Goal: Answer question/provide support

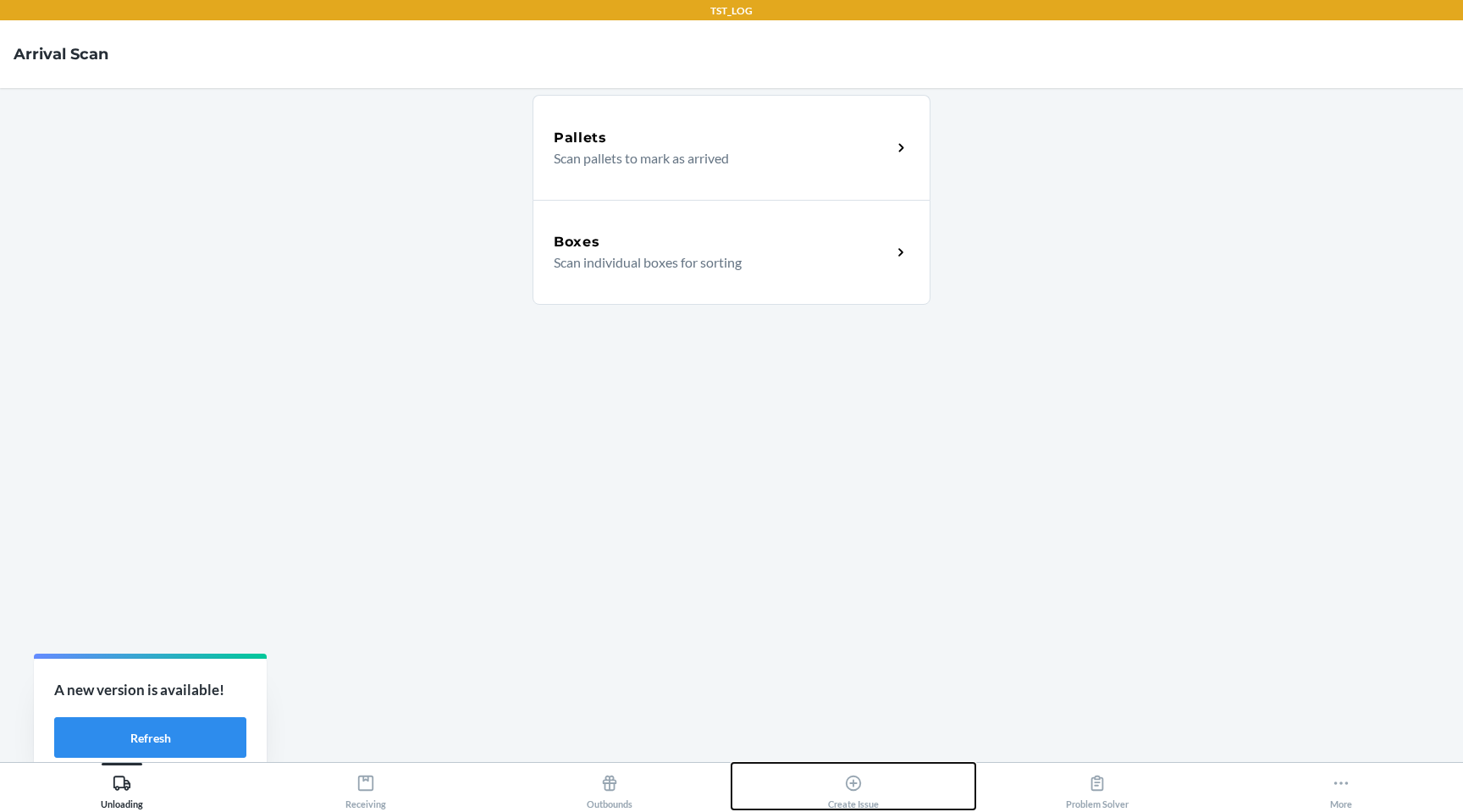
click at [846, 790] on icon at bounding box center [853, 782] width 19 height 19
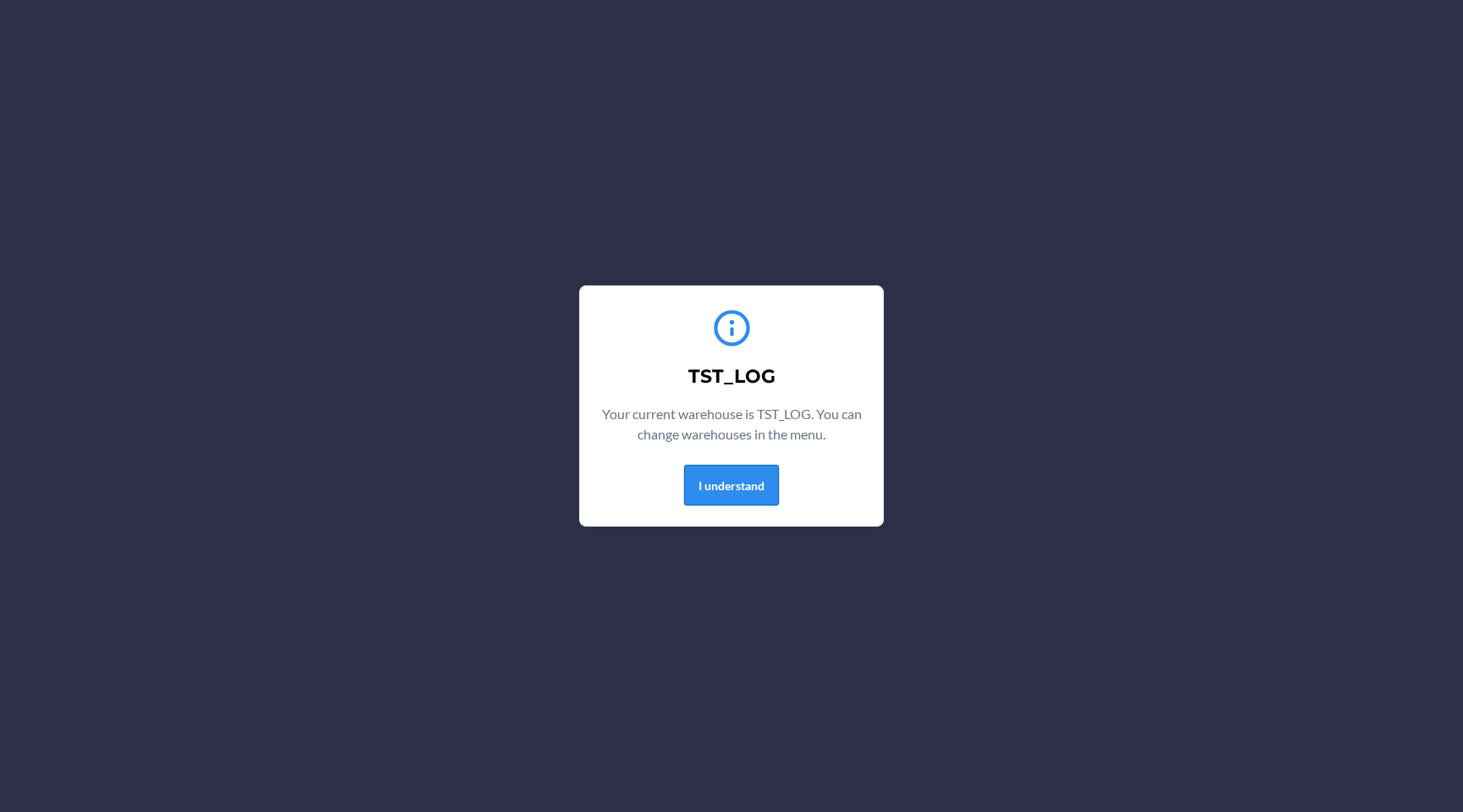
click at [736, 491] on button "I understand" at bounding box center [732, 485] width 95 height 41
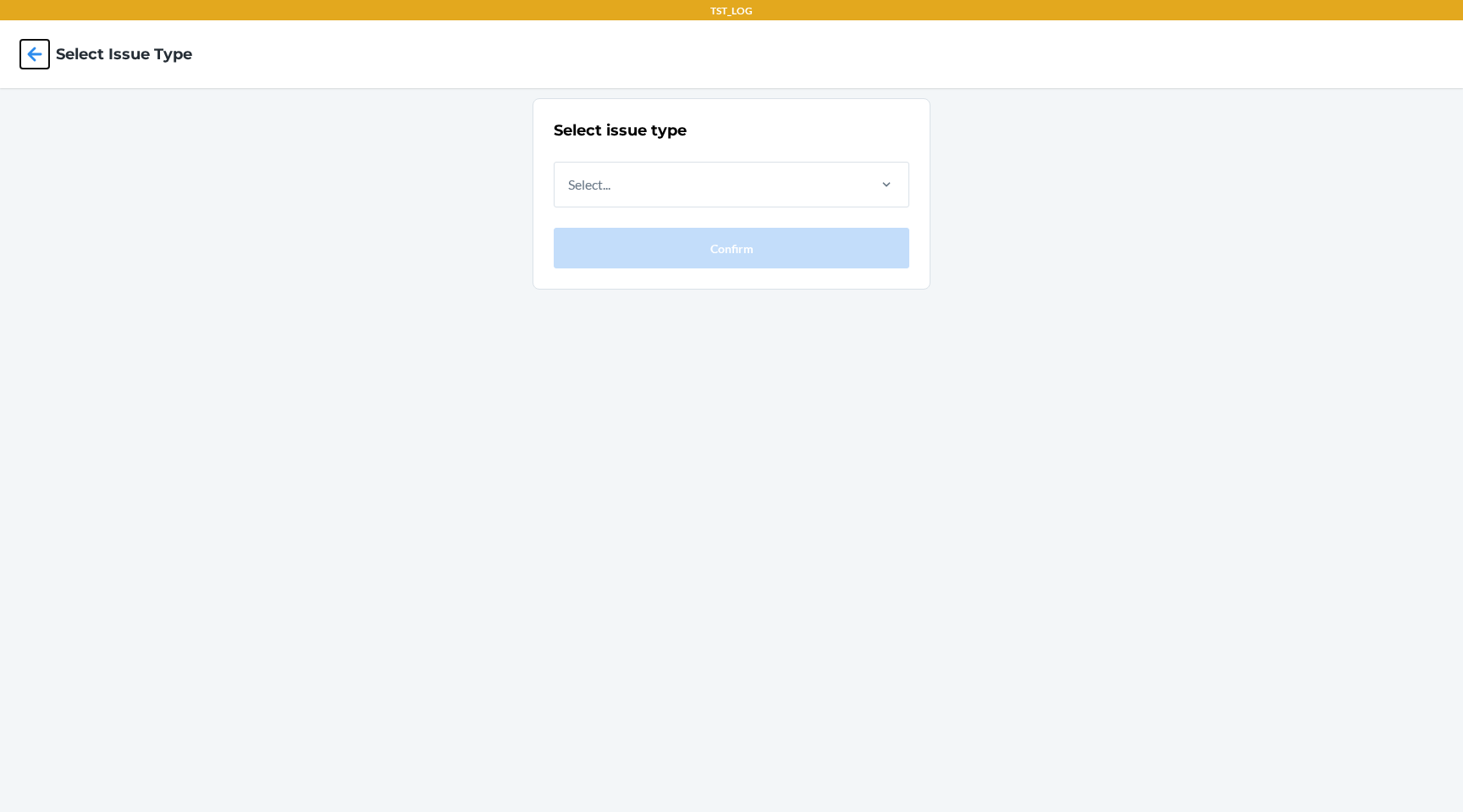
click at [26, 59] on icon at bounding box center [34, 54] width 29 height 29
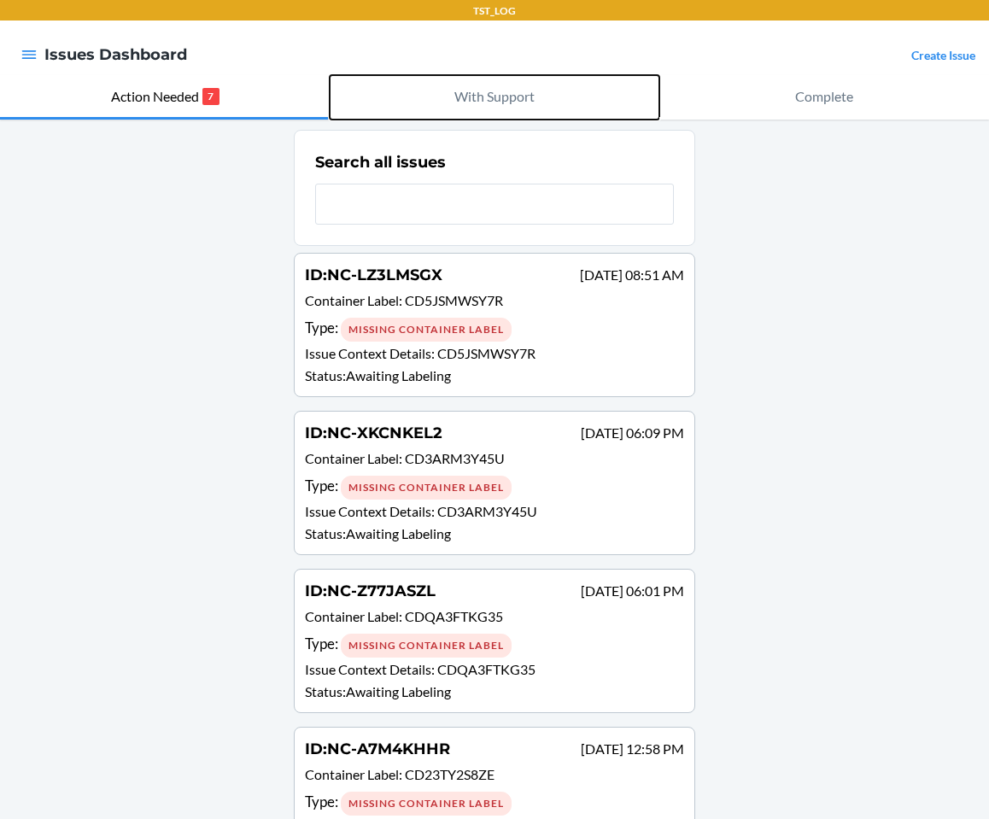
click at [511, 94] on p "With Support" at bounding box center [494, 96] width 80 height 20
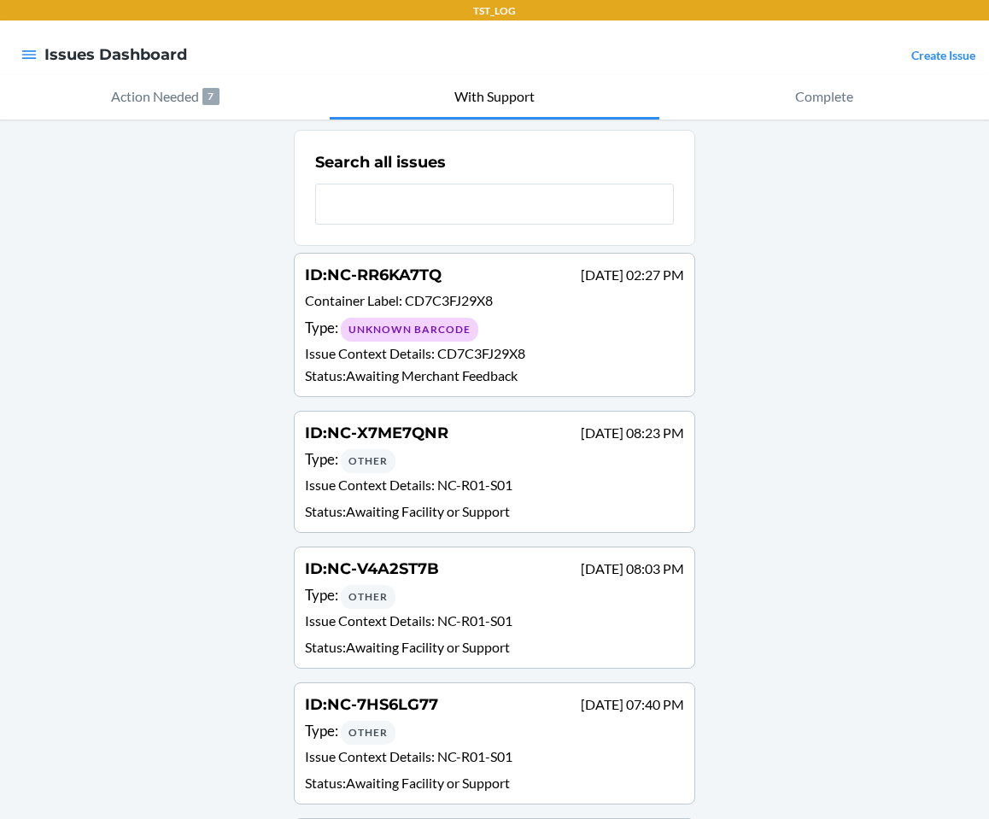
click at [591, 320] on div "Type : Unknown Barcode" at bounding box center [494, 329] width 379 height 25
